Goal: Contribute content: Add original content to the website for others to see

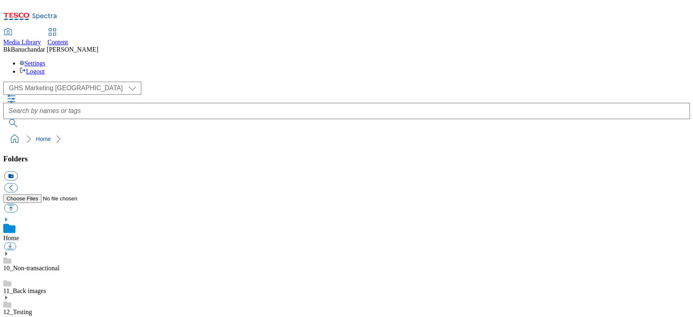
scroll to position [1, 0]
click at [60, 264] on link "10_Non-transactional" at bounding box center [31, 267] width 56 height 7
click at [19, 234] on link "Home" at bounding box center [11, 237] width 16 height 7
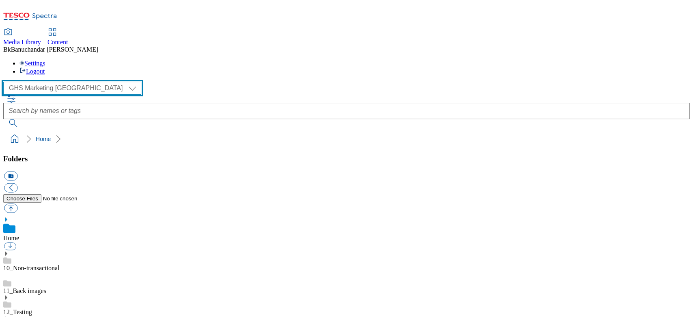
drag, startPoint x: 39, startPoint y: 48, endPoint x: 38, endPoint y: 54, distance: 5.3
click at [39, 82] on select "GHS Marketing UK iGHS Marketing CE MCA CZ MCA HU MCA SK" at bounding box center [72, 88] width 138 height 13
select select "flare-ighs-ce-mktg"
click at [6, 82] on select "GHS Marketing UK iGHS Marketing CE MCA CZ MCA HU MCA SK" at bounding box center [72, 88] width 138 height 13
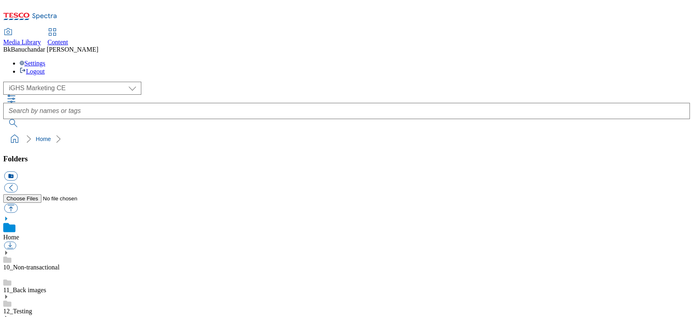
click at [9, 216] on icon at bounding box center [6, 219] width 6 height 6
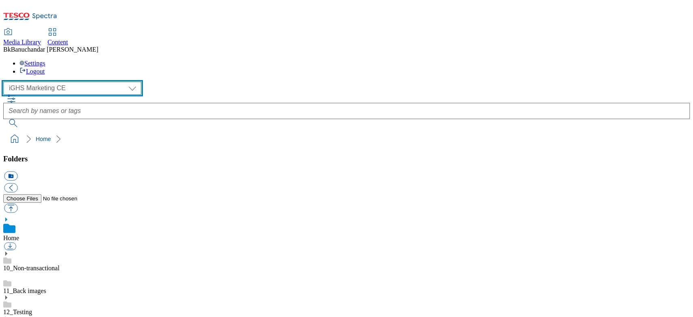
click at [35, 82] on select "GHS Marketing UK iGHS Marketing CE MCA CZ MCA HU MCA SK" at bounding box center [72, 88] width 138 height 13
click at [6, 82] on select "GHS Marketing UK iGHS Marketing CE MCA CZ MCA HU MCA SK" at bounding box center [72, 88] width 138 height 13
click at [35, 82] on select "GHS Marketing UK iGHS Marketing CE MCA CZ MCA HU MCA SK" at bounding box center [72, 88] width 138 height 13
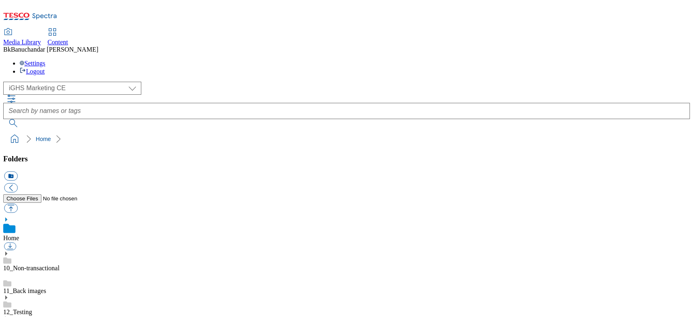
click at [9, 216] on icon at bounding box center [6, 219] width 6 height 6
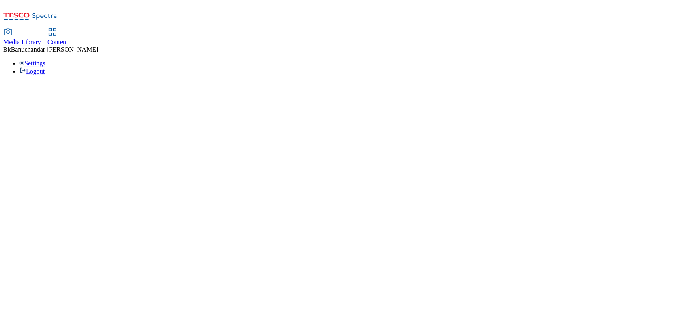
select select "flare-ighs-ce-mktg"
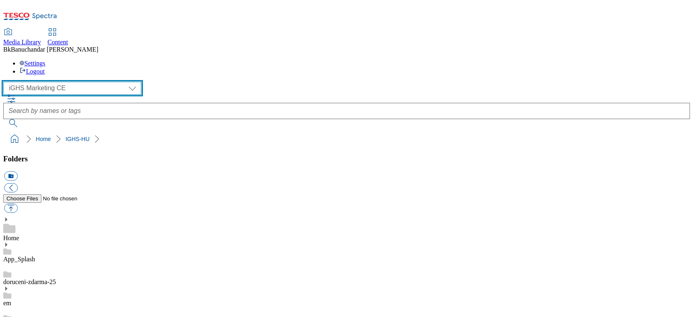
click at [59, 82] on select "GHS Marketing UK iGHS Marketing CE MCA CZ MCA HU MCA SK" at bounding box center [72, 88] width 138 height 13
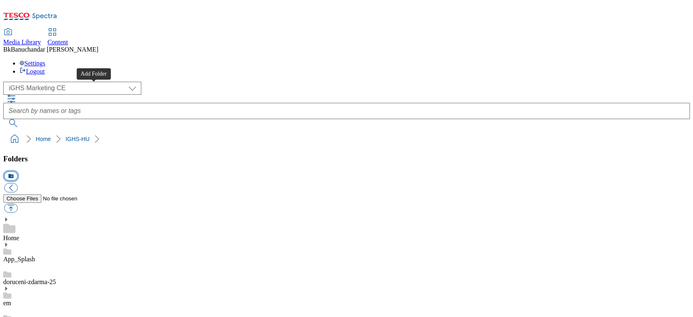
click at [17, 171] on button "icon_new_folder" at bounding box center [10, 175] width 13 height 9
type input "W33_25"
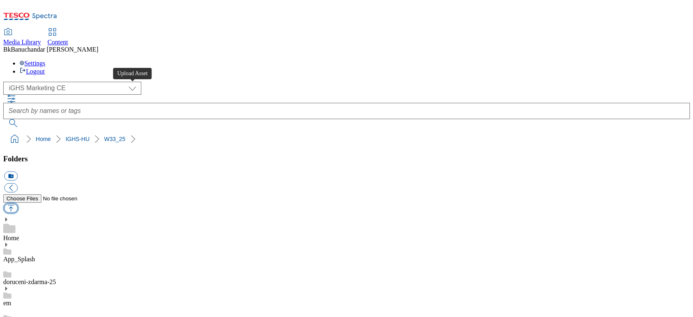
click at [17, 203] on button "button" at bounding box center [10, 207] width 13 height 9
type input "C:\fakepath\slide_en_1.jpg"
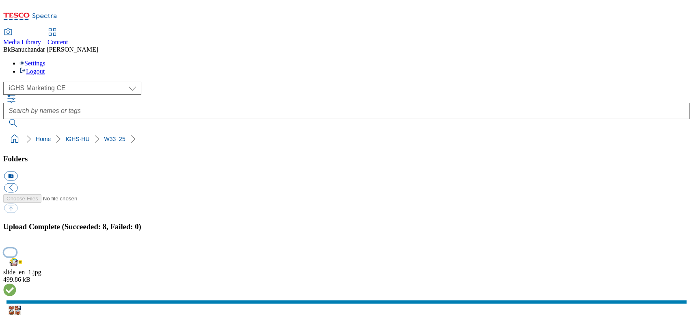
click at [16, 248] on button "button" at bounding box center [10, 252] width 12 height 8
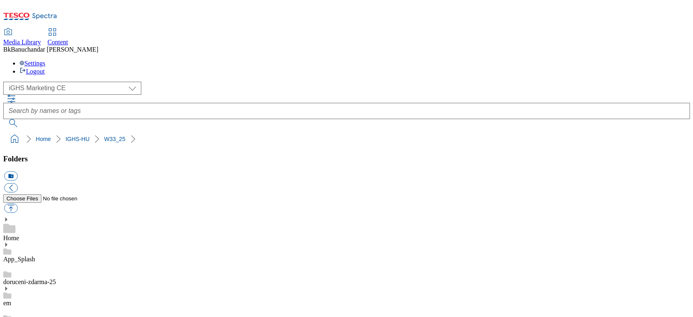
select select "flare-ighs-ce-mktg"
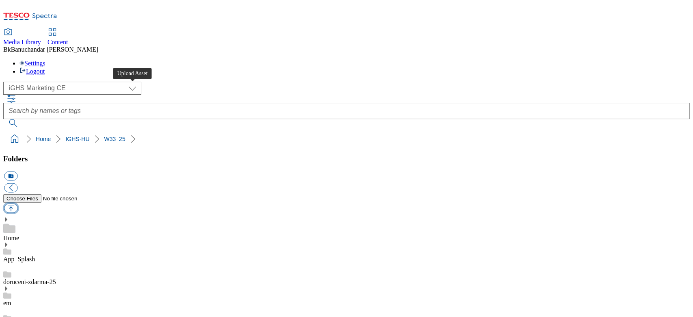
click at [17, 203] on button "button" at bounding box center [10, 207] width 13 height 9
type input "C:\fakepath\product_en_1.jpg"
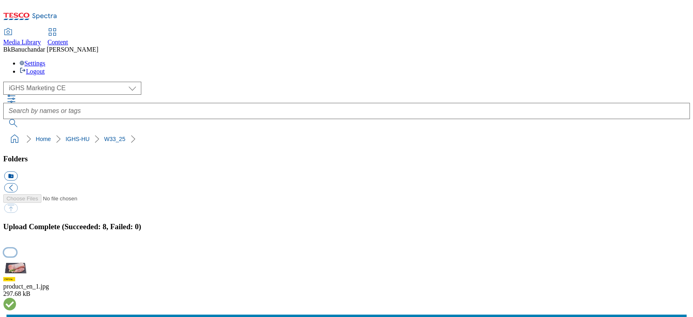
click at [16, 248] on button "button" at bounding box center [10, 252] width 12 height 8
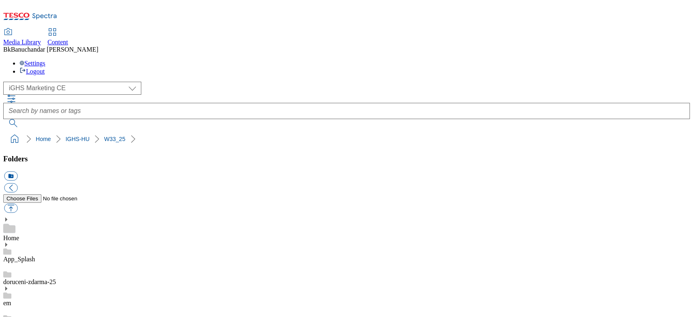
scroll to position [54, 0]
click at [17, 203] on button "button" at bounding box center [10, 207] width 13 height 9
type input "C:\fakepath\trade_en_1.jpg"
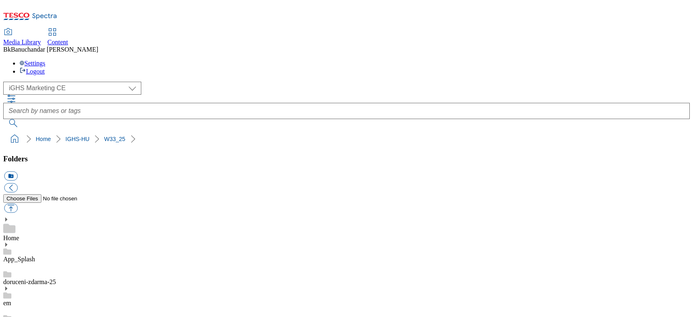
select select "flare-ighs-ce-mktg"
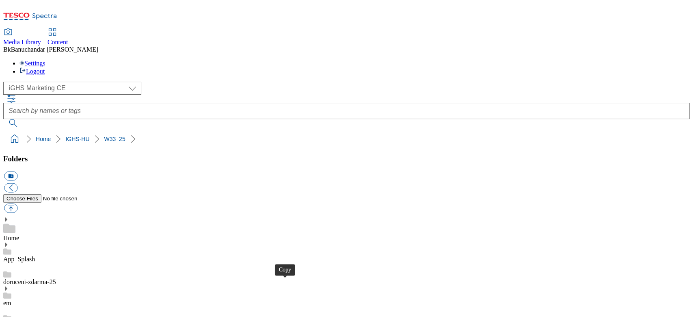
click at [17, 203] on button "button" at bounding box center [10, 207] width 13 height 9
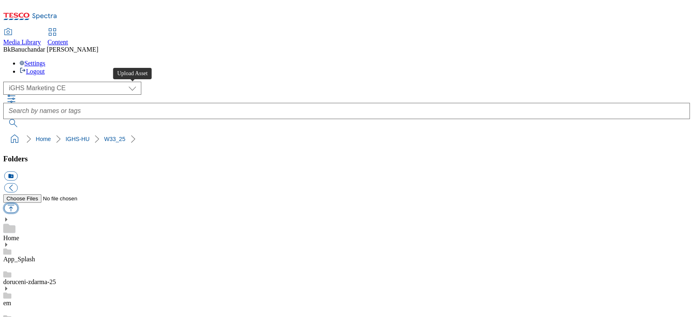
type input "C:\fakepath\content_en_1.jpg"
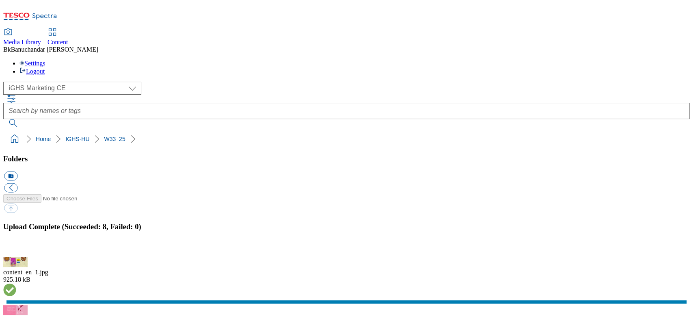
scroll to position [130, 0]
click at [16, 248] on button "button" at bounding box center [10, 252] width 12 height 8
